Goal: Information Seeking & Learning: Find specific fact

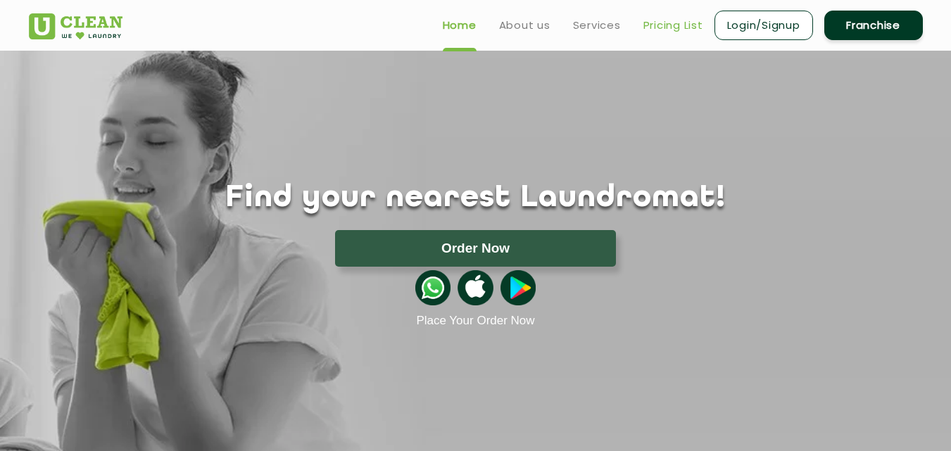
click at [688, 24] on link "Pricing List" at bounding box center [673, 25] width 60 height 17
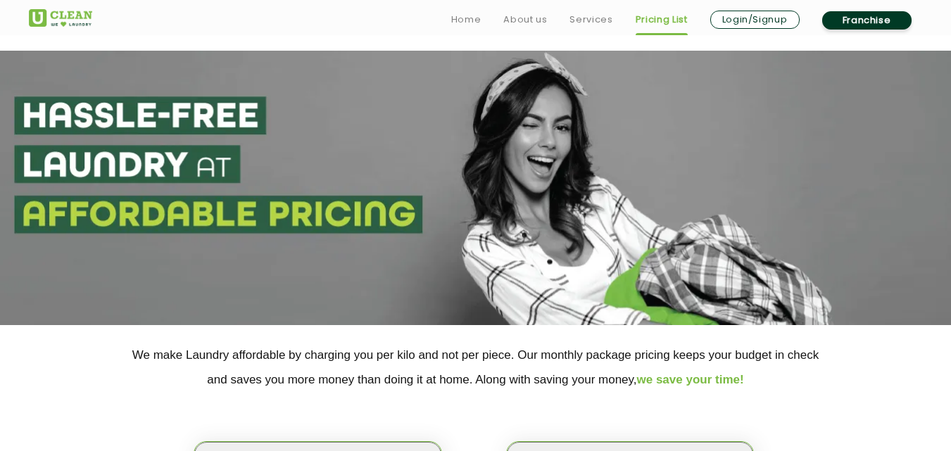
scroll to position [211, 0]
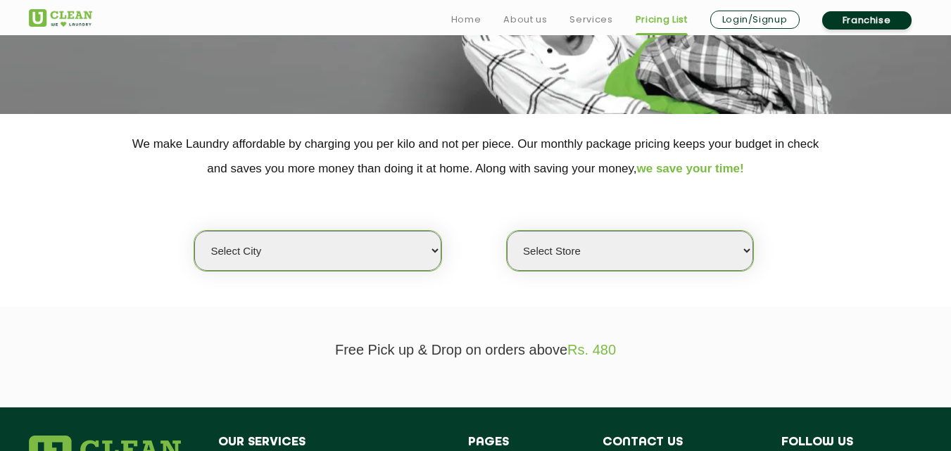
click at [365, 248] on select "Select city [GEOGRAPHIC_DATA] [GEOGRAPHIC_DATA] [GEOGRAPHIC_DATA] [GEOGRAPHIC_D…" at bounding box center [317, 251] width 246 height 40
select select "1"
click at [194, 231] on select "Select city [GEOGRAPHIC_DATA] [GEOGRAPHIC_DATA] [GEOGRAPHIC_DATA] [GEOGRAPHIC_D…" at bounding box center [317, 251] width 246 height 40
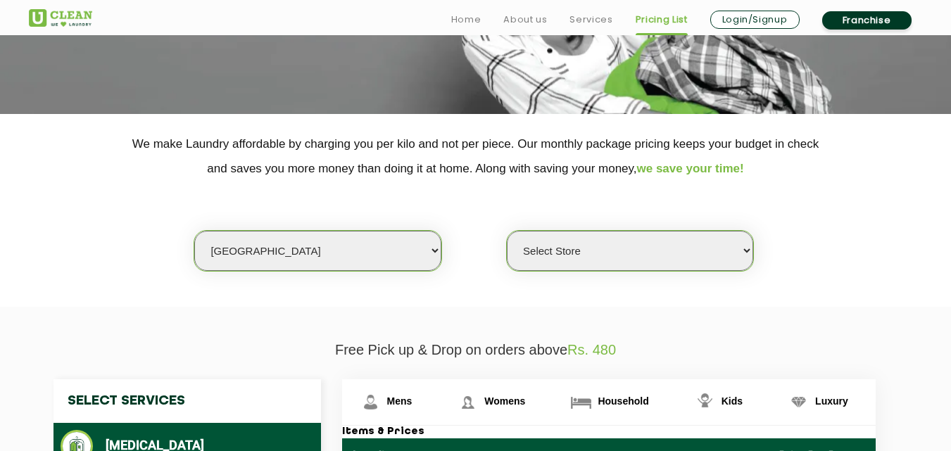
click at [553, 245] on select "Select Store [GEOGRAPHIC_DATA] [GEOGRAPHIC_DATA] 2 [GEOGRAPHIC_DATA] [PERSON_NA…" at bounding box center [630, 251] width 246 height 40
select select "26"
click at [507, 231] on select "Select Store [GEOGRAPHIC_DATA] [GEOGRAPHIC_DATA] 2 [GEOGRAPHIC_DATA] [PERSON_NA…" at bounding box center [630, 251] width 246 height 40
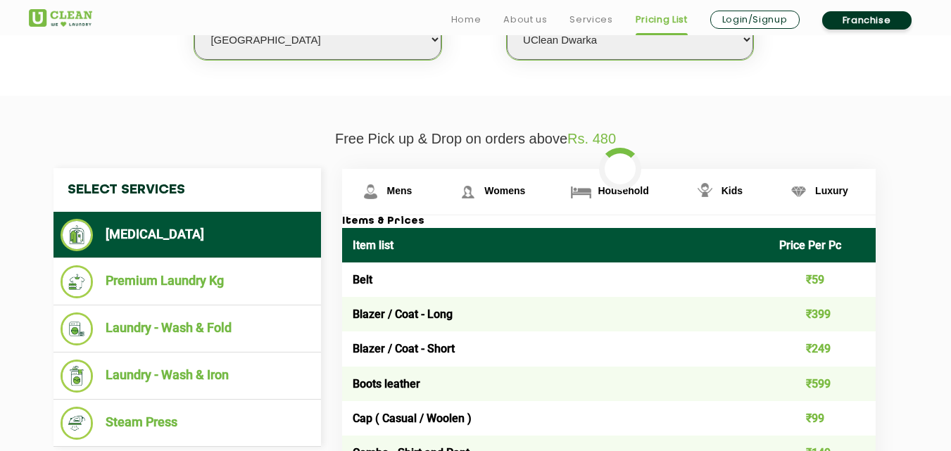
scroll to position [563, 0]
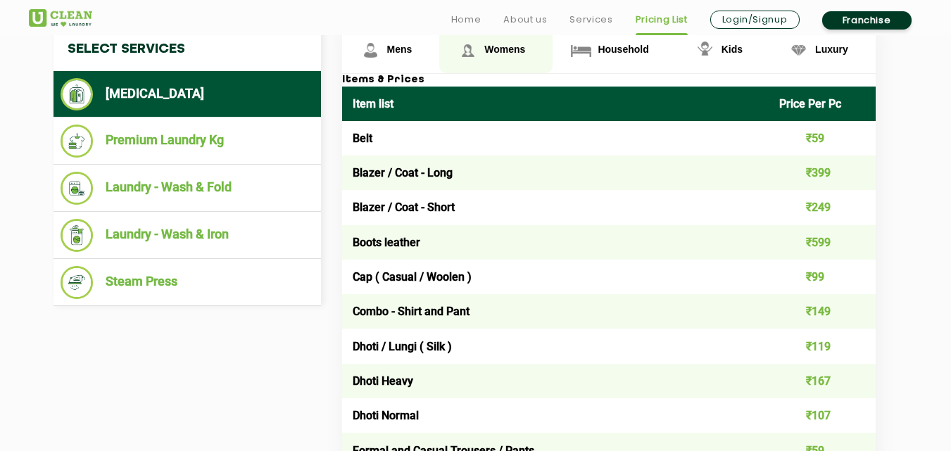
click at [505, 53] on span "Womens" at bounding box center [504, 49] width 41 height 11
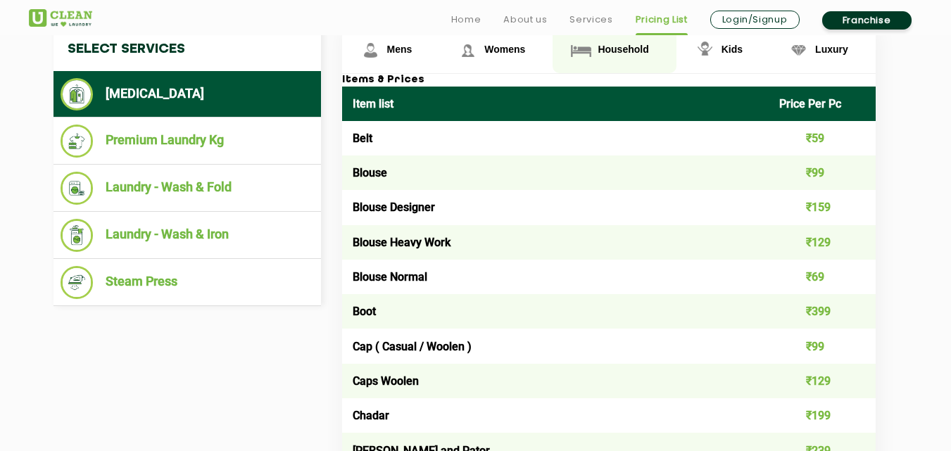
click at [605, 48] on span "Household" at bounding box center [622, 49] width 51 height 11
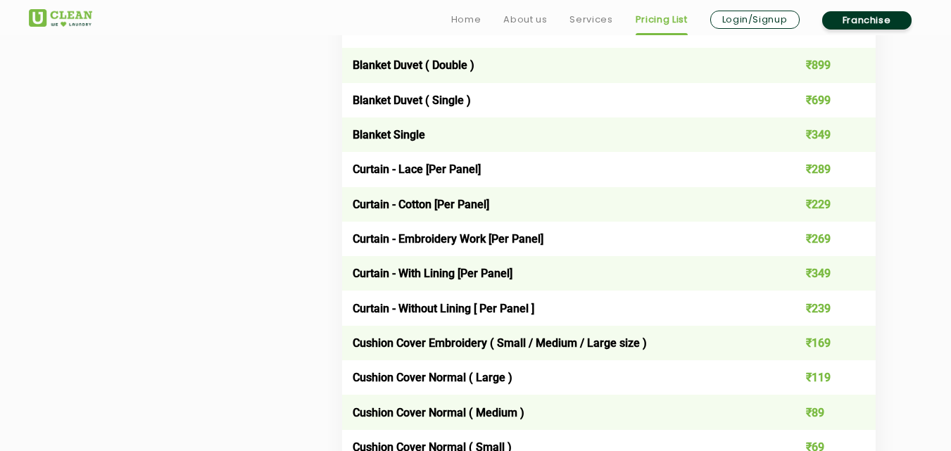
scroll to position [1196, 0]
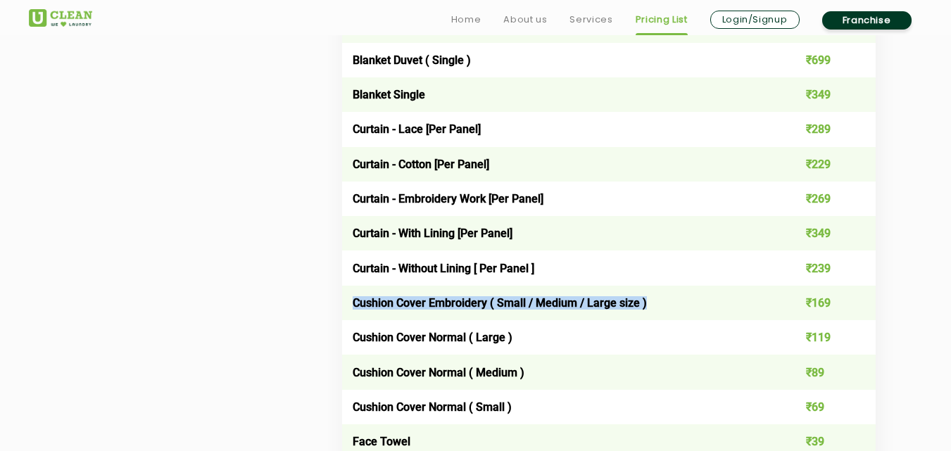
drag, startPoint x: 353, startPoint y: 303, endPoint x: 735, endPoint y: 308, distance: 382.1
click at [735, 308] on td "Cushion Cover Embroidery ( Small / Medium / Large size )" at bounding box center [555, 303] width 427 height 34
copy td "Cushion Cover Embroidery ( Small / Medium / Large size )"
